Goal: Task Accomplishment & Management: Use online tool/utility

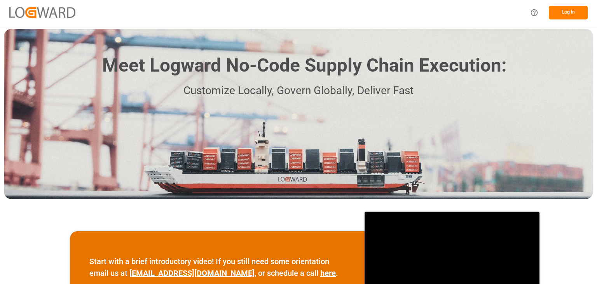
click at [573, 14] on button "Log In" at bounding box center [568, 13] width 39 height 14
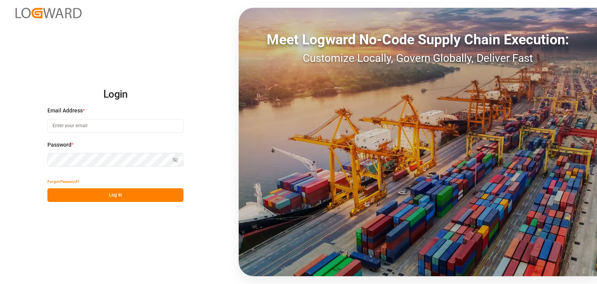
click at [79, 125] on input at bounding box center [115, 126] width 136 height 14
type input "[PERSON_NAME][EMAIL_ADDRESS][PERSON_NAME][DOMAIN_NAME]"
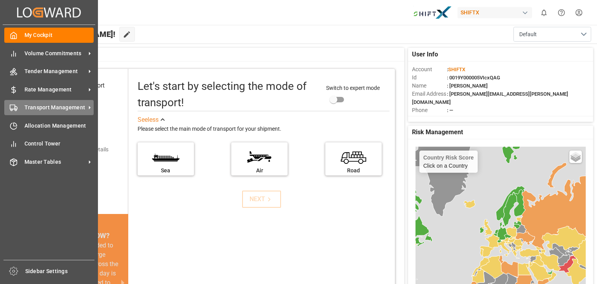
click at [57, 104] on span "Transport Management" at bounding box center [55, 107] width 61 height 8
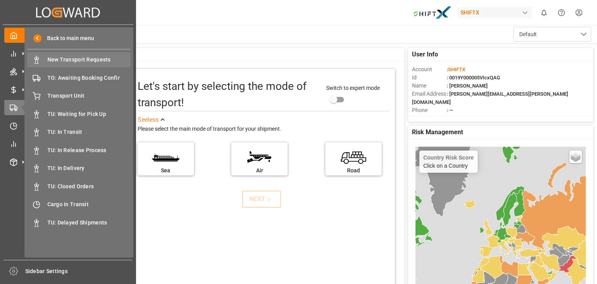
click at [78, 60] on span "New Transport Requests" at bounding box center [89, 60] width 84 height 8
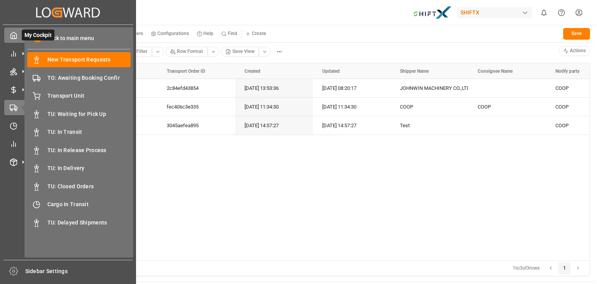
click at [12, 38] on icon at bounding box center [14, 36] width 8 height 8
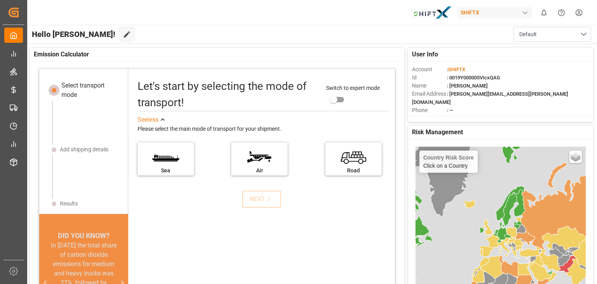
scroll to position [14, 0]
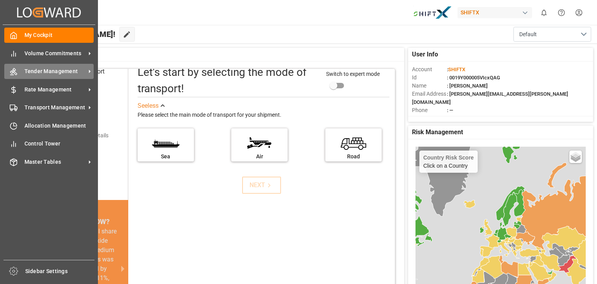
click at [49, 69] on span "Tender Management" at bounding box center [55, 71] width 61 height 8
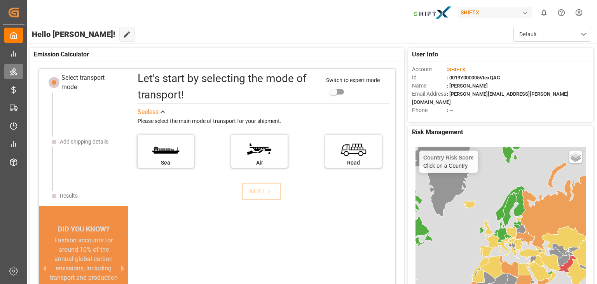
scroll to position [8, 0]
